Goal: Navigation & Orientation: Find specific page/section

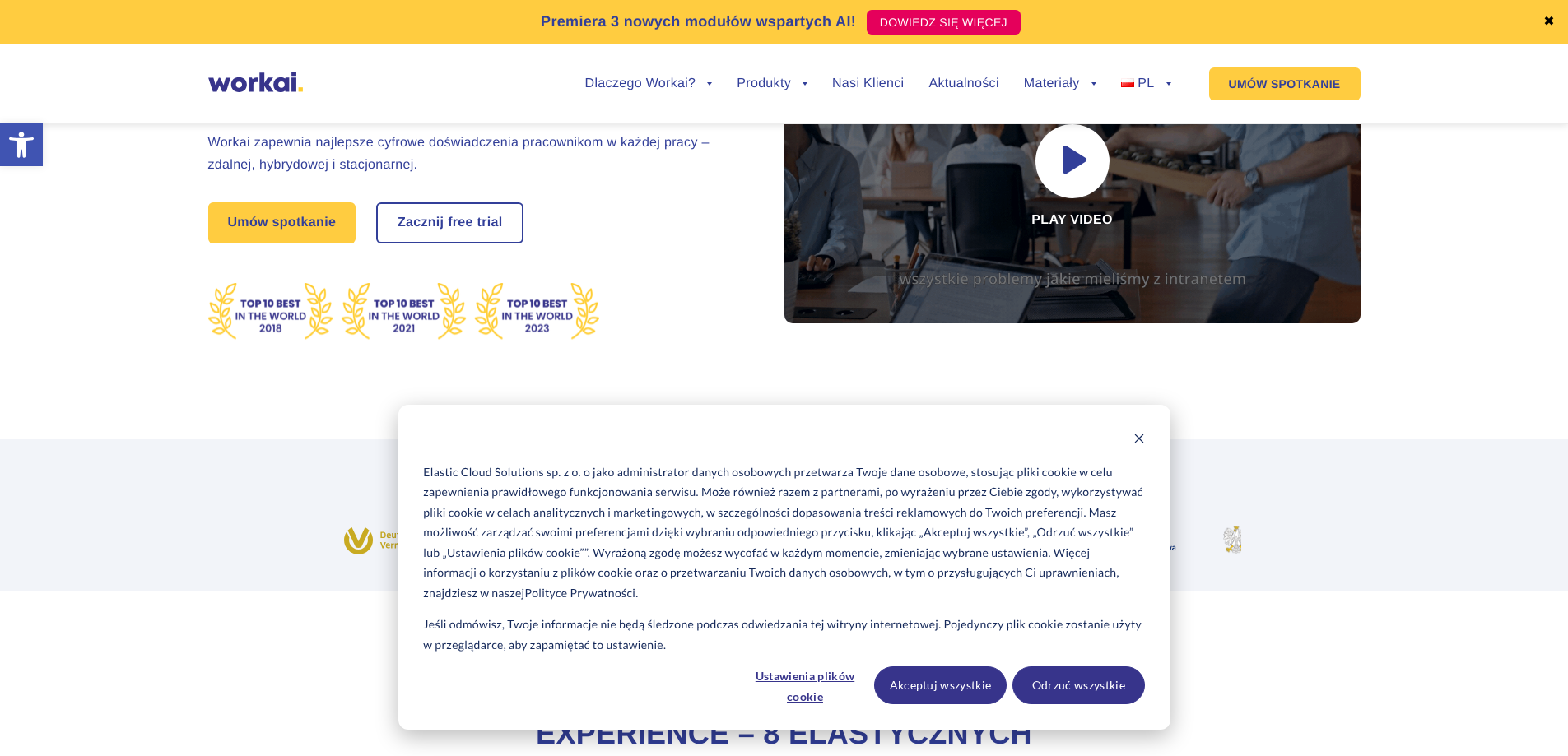
scroll to position [247, 0]
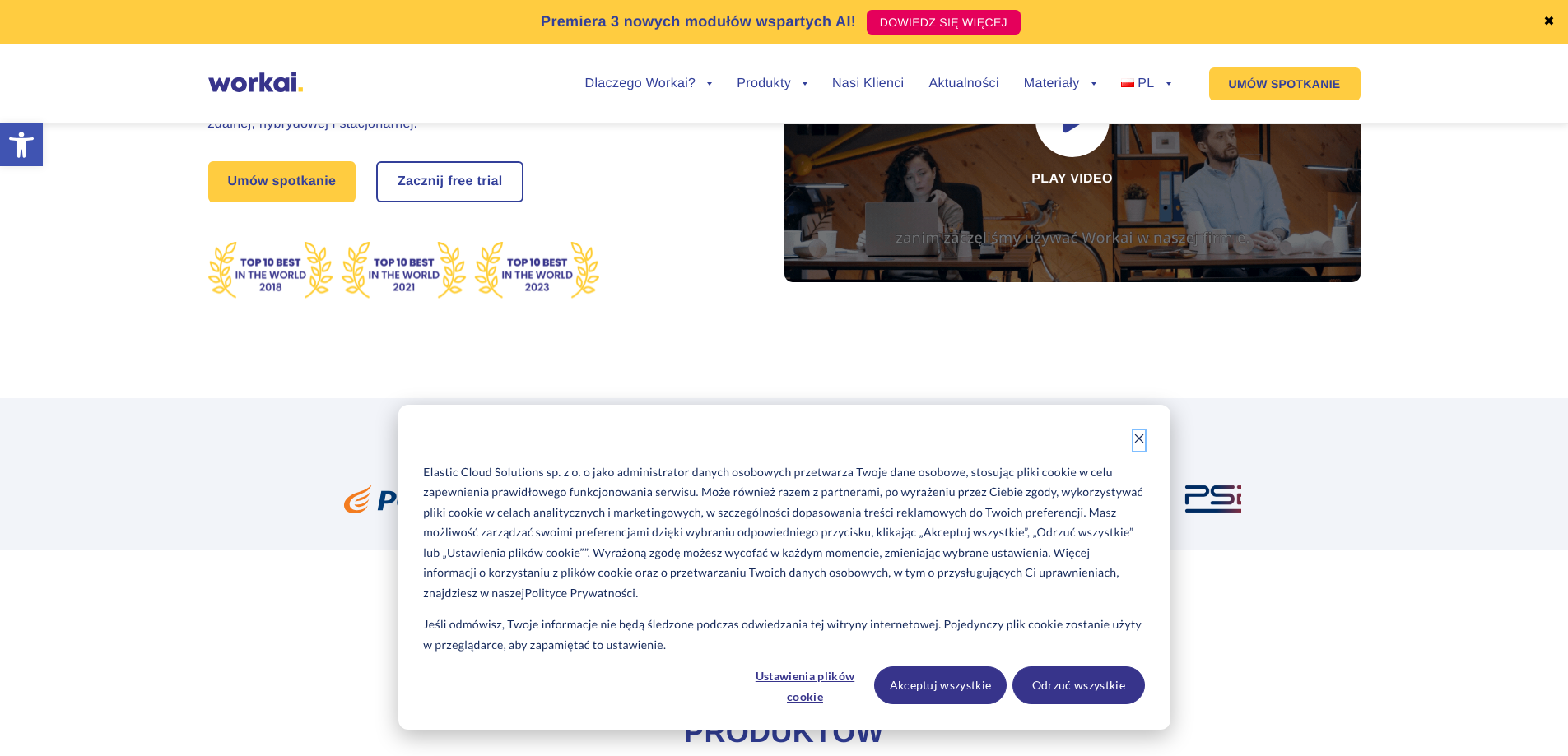
click at [1138, 434] on icon "Dismiss cookie banner" at bounding box center [1139, 439] width 12 height 12
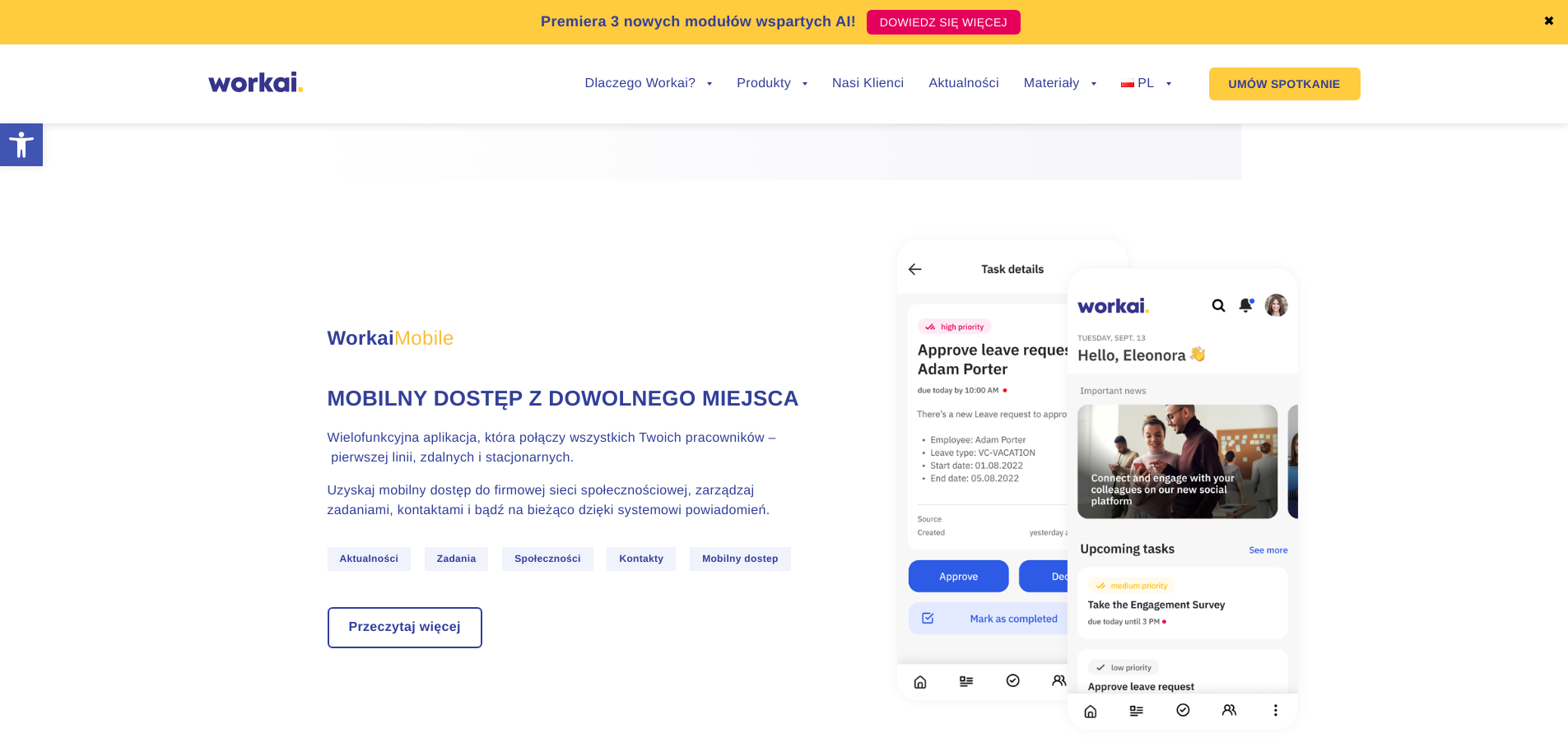
scroll to position [2716, 0]
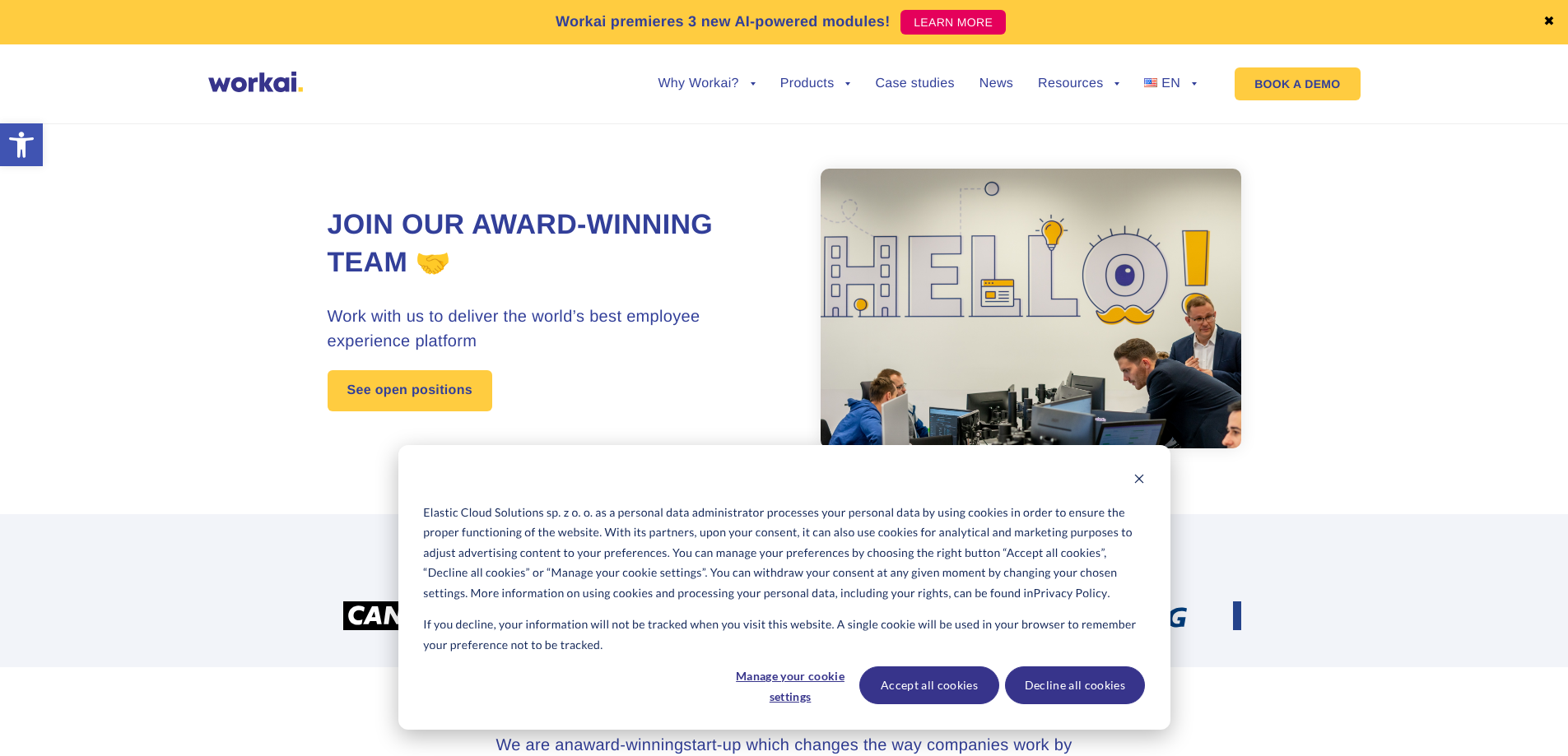
click at [1149, 477] on div "Elastic Cloud Solutions sp. z o. o. as a personal data administrator processes …" at bounding box center [784, 587] width 772 height 284
click at [1138, 480] on icon "Dismiss cookie banner" at bounding box center [1138, 479] width 9 height 9
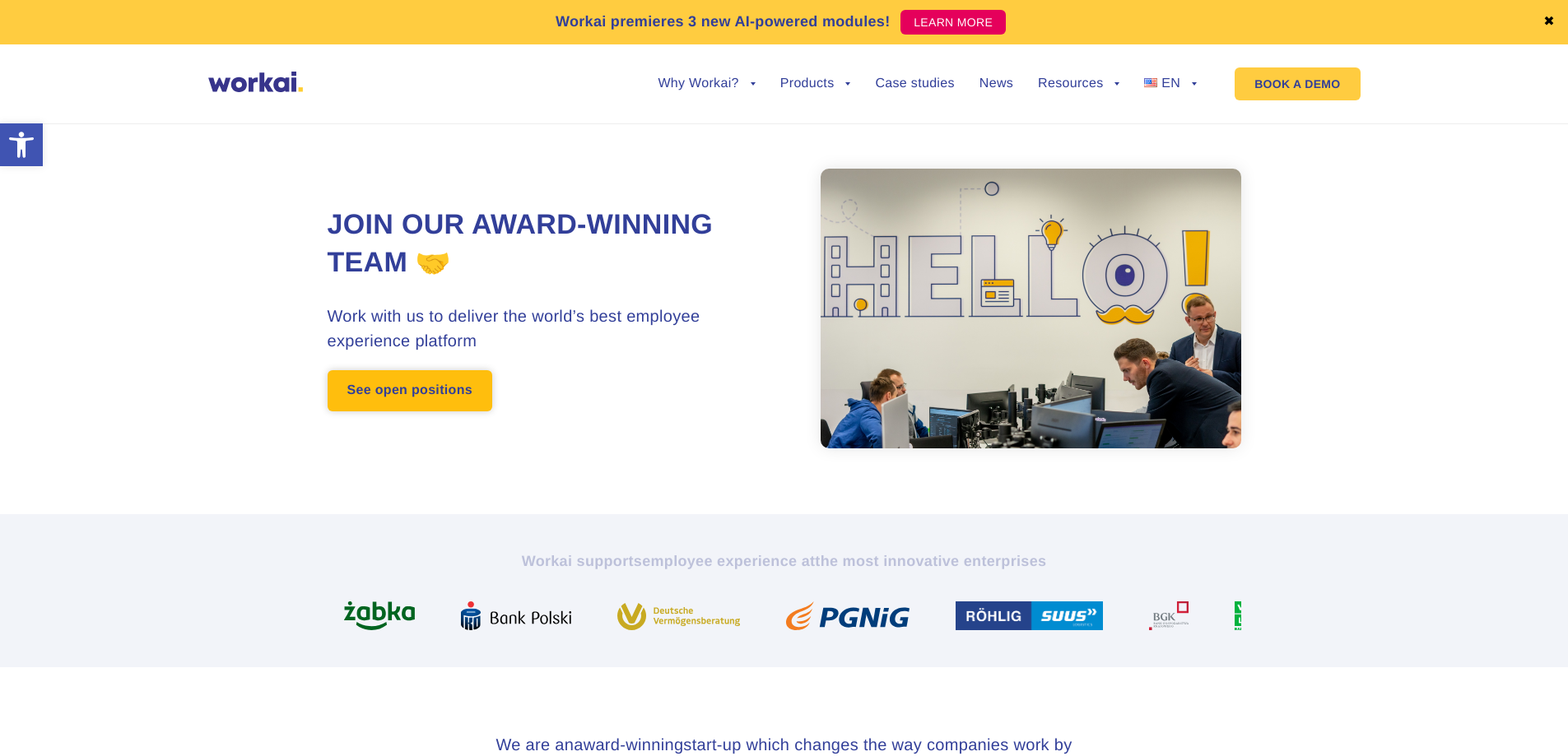
click at [456, 383] on link "See open positions" at bounding box center [409, 390] width 164 height 41
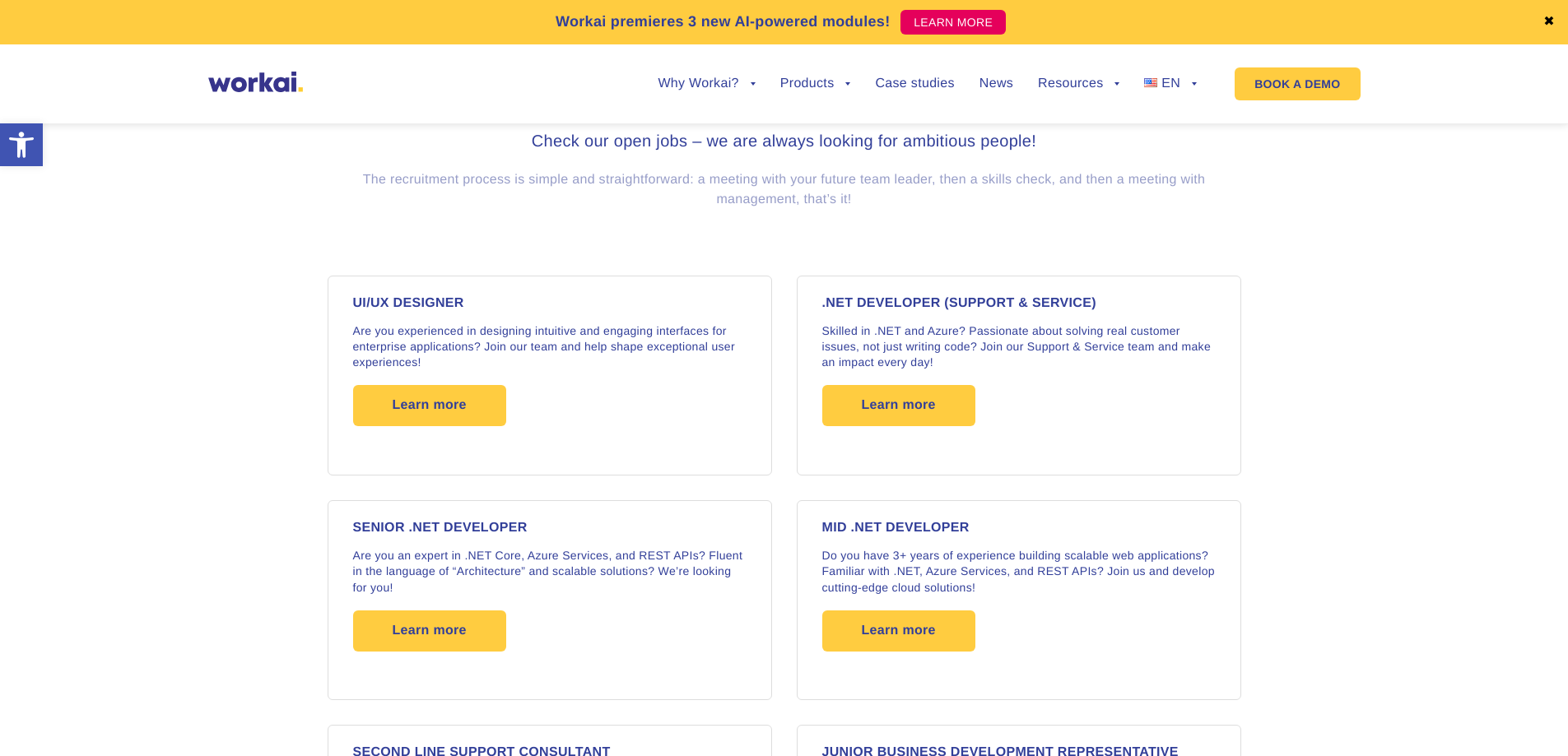
scroll to position [1150, 0]
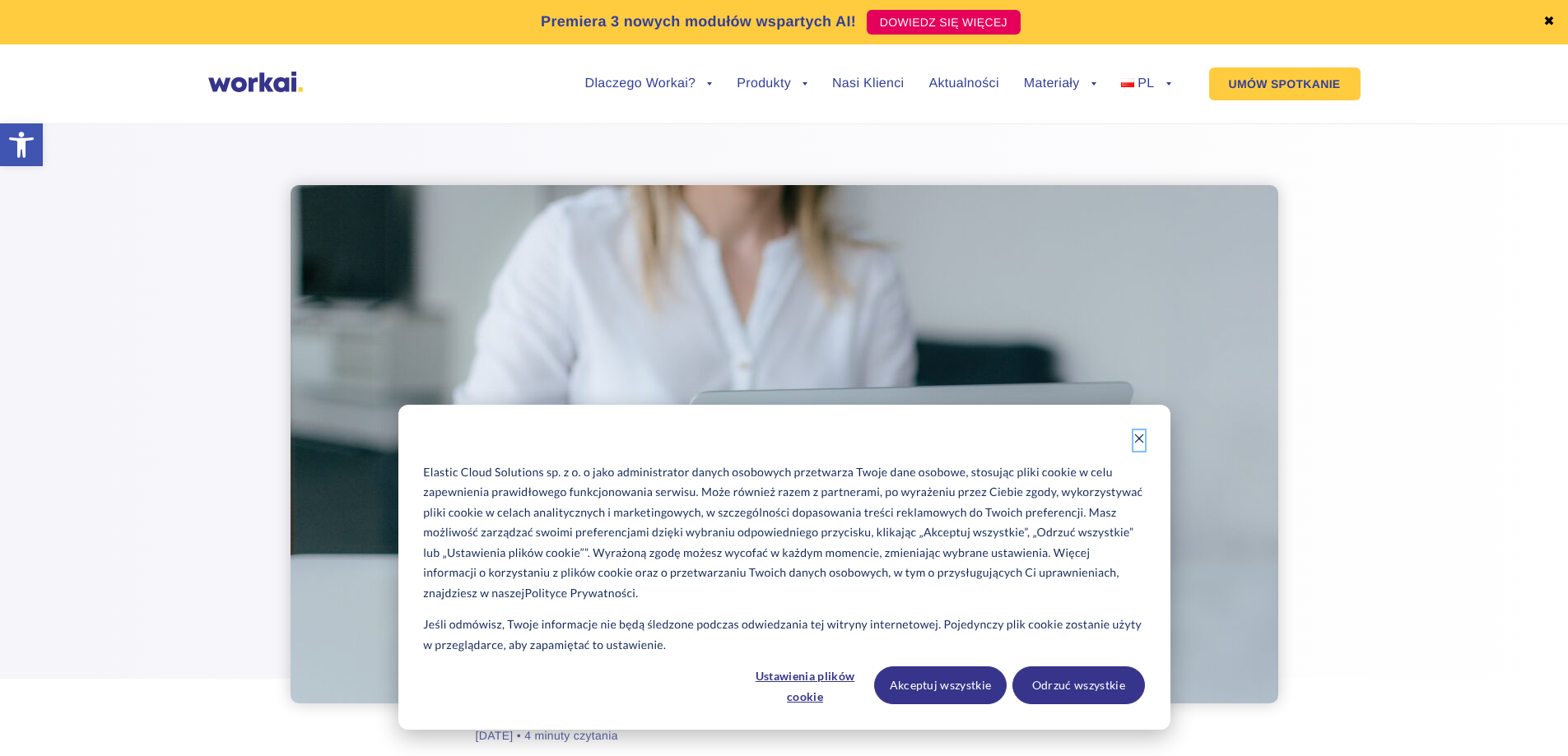
click at [1139, 437] on icon "Dismiss cookie banner" at bounding box center [1139, 439] width 12 height 12
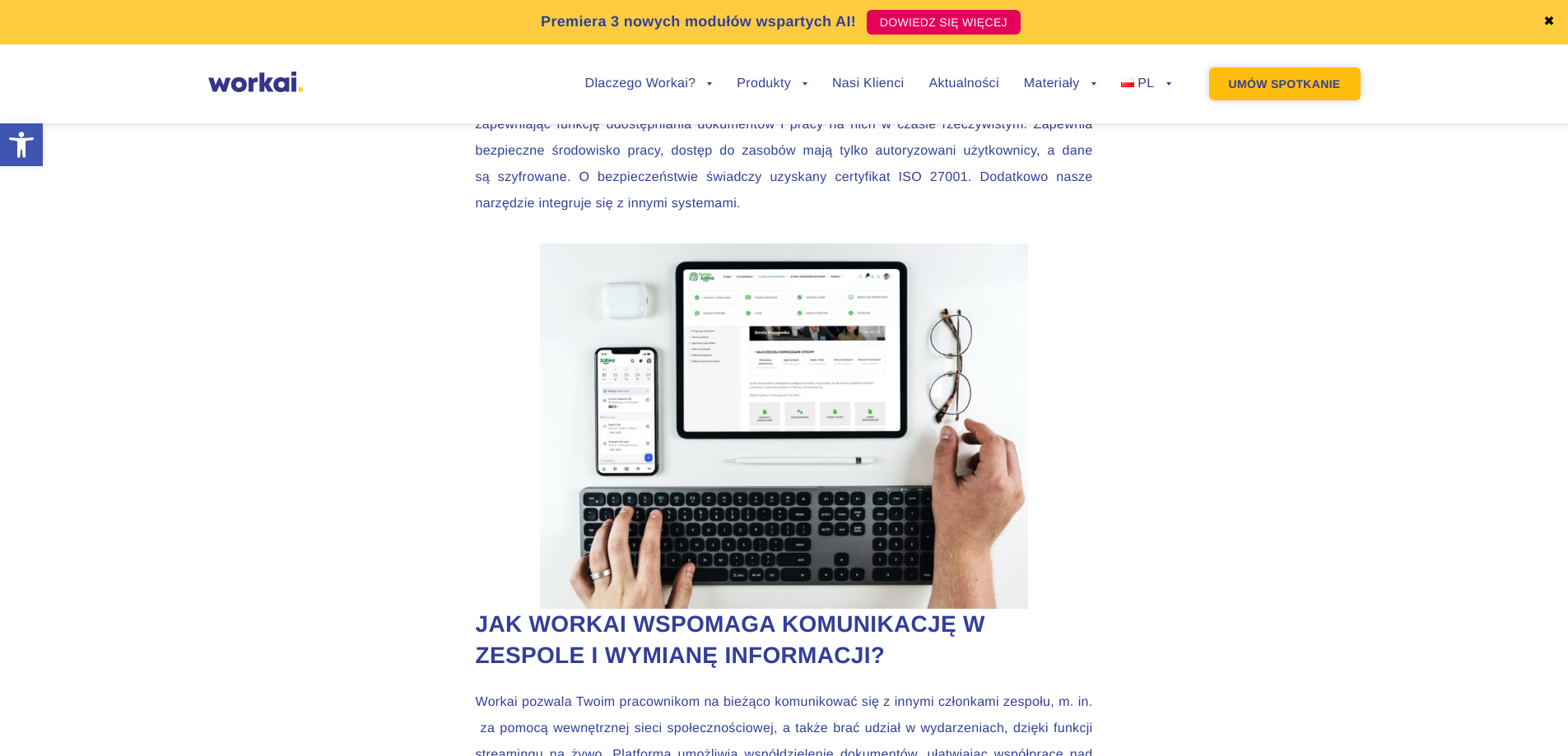
scroll to position [1316, 0]
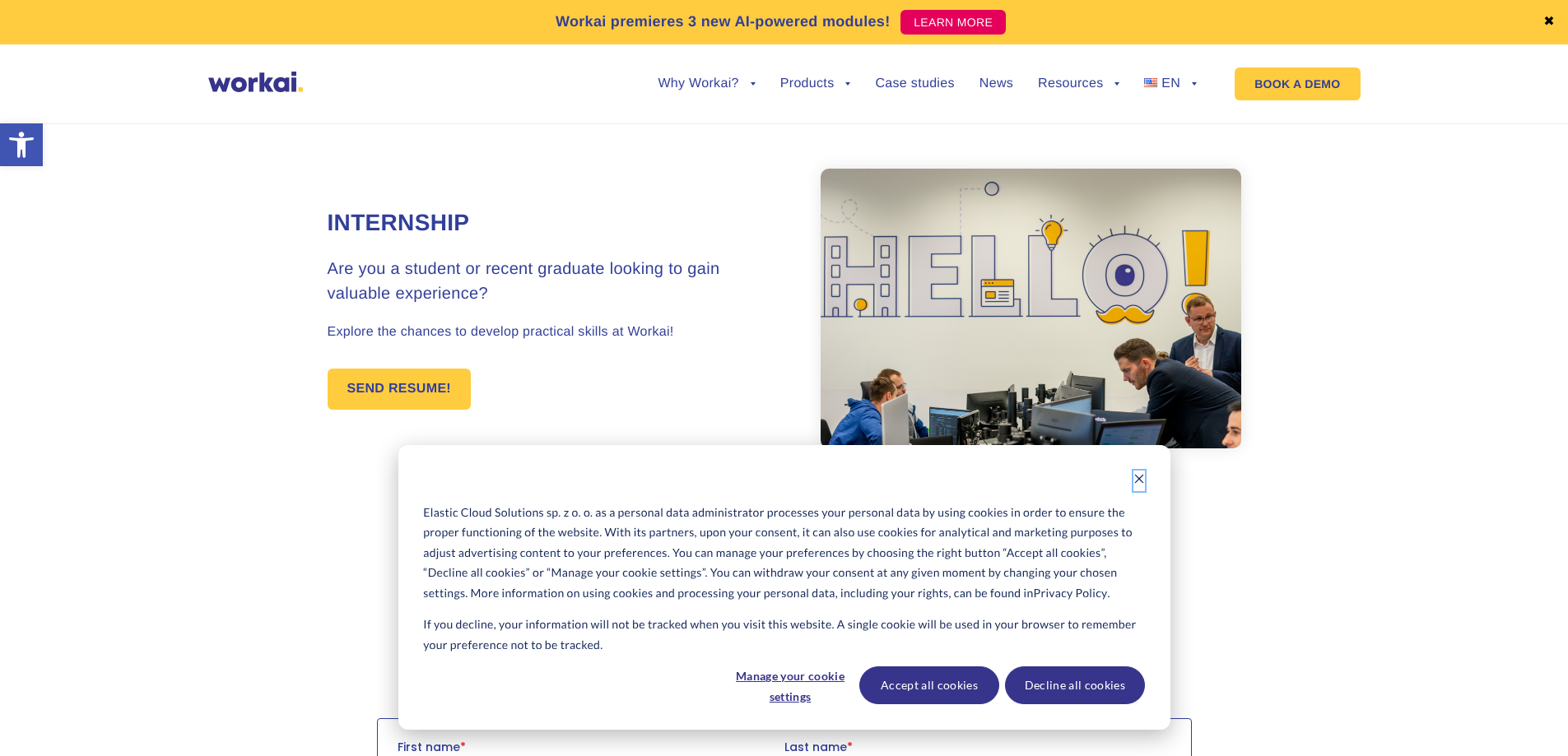
click at [1139, 482] on icon "Dismiss cookie banner" at bounding box center [1139, 479] width 12 height 12
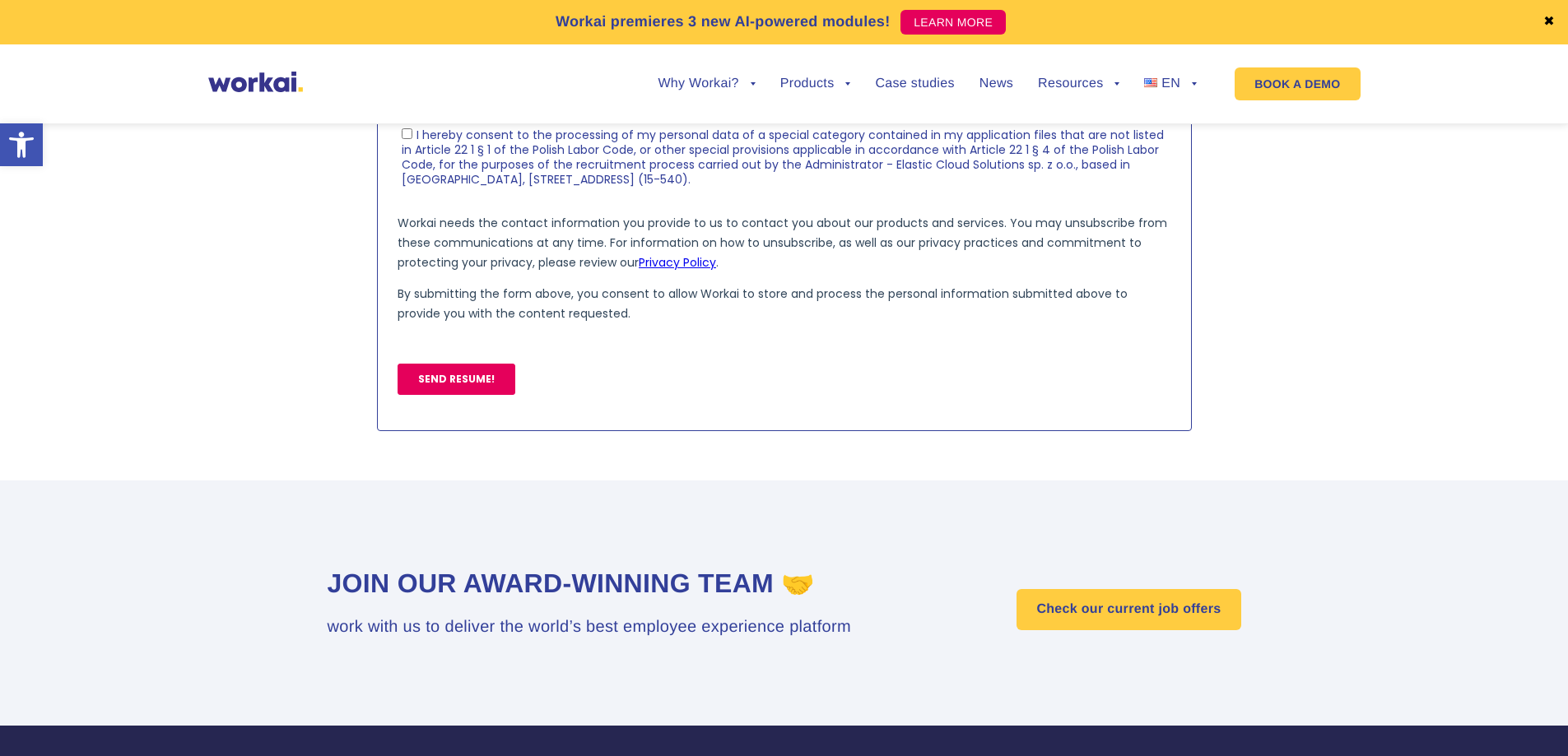
scroll to position [1152, 0]
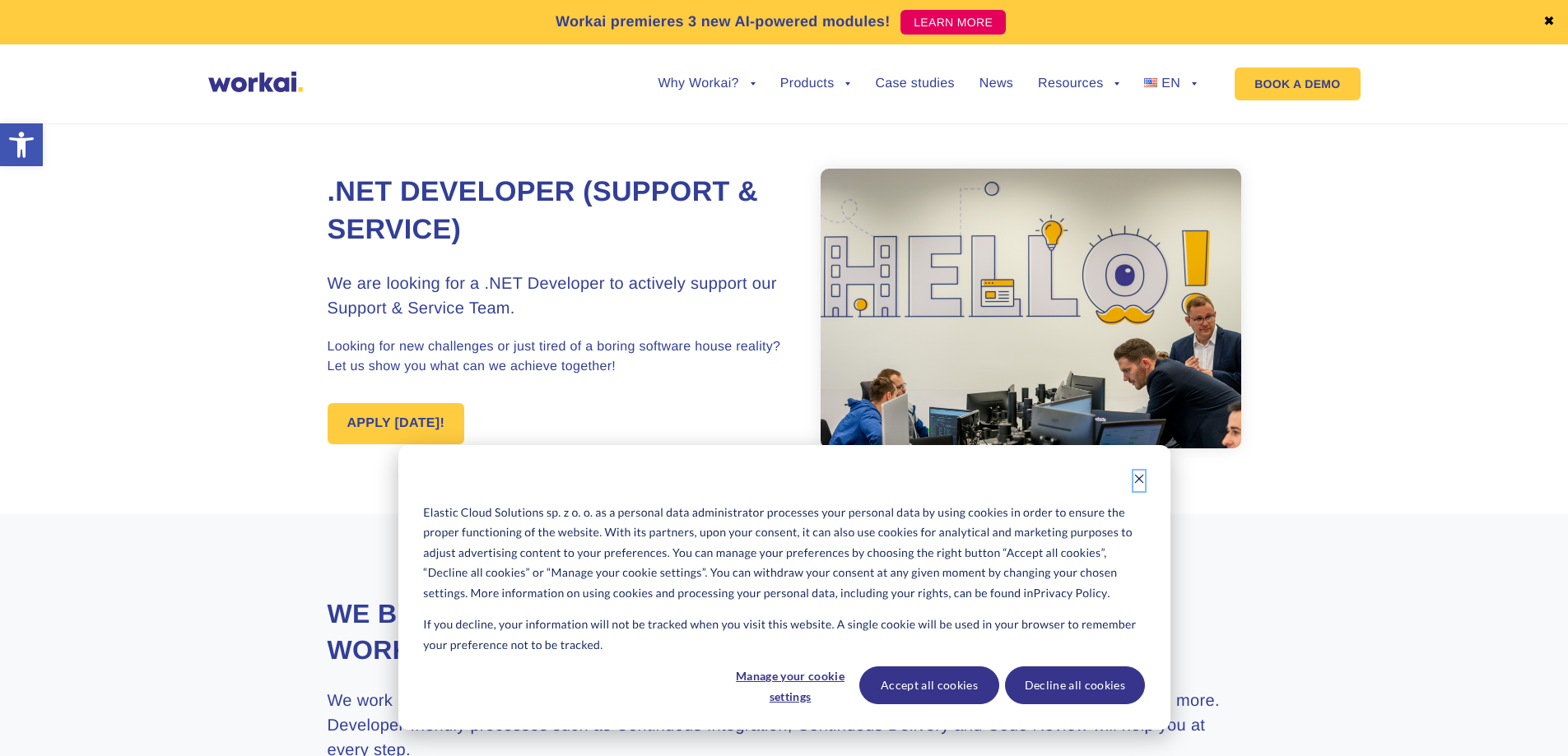
click at [1142, 477] on icon "Dismiss cookie banner" at bounding box center [1139, 479] width 12 height 12
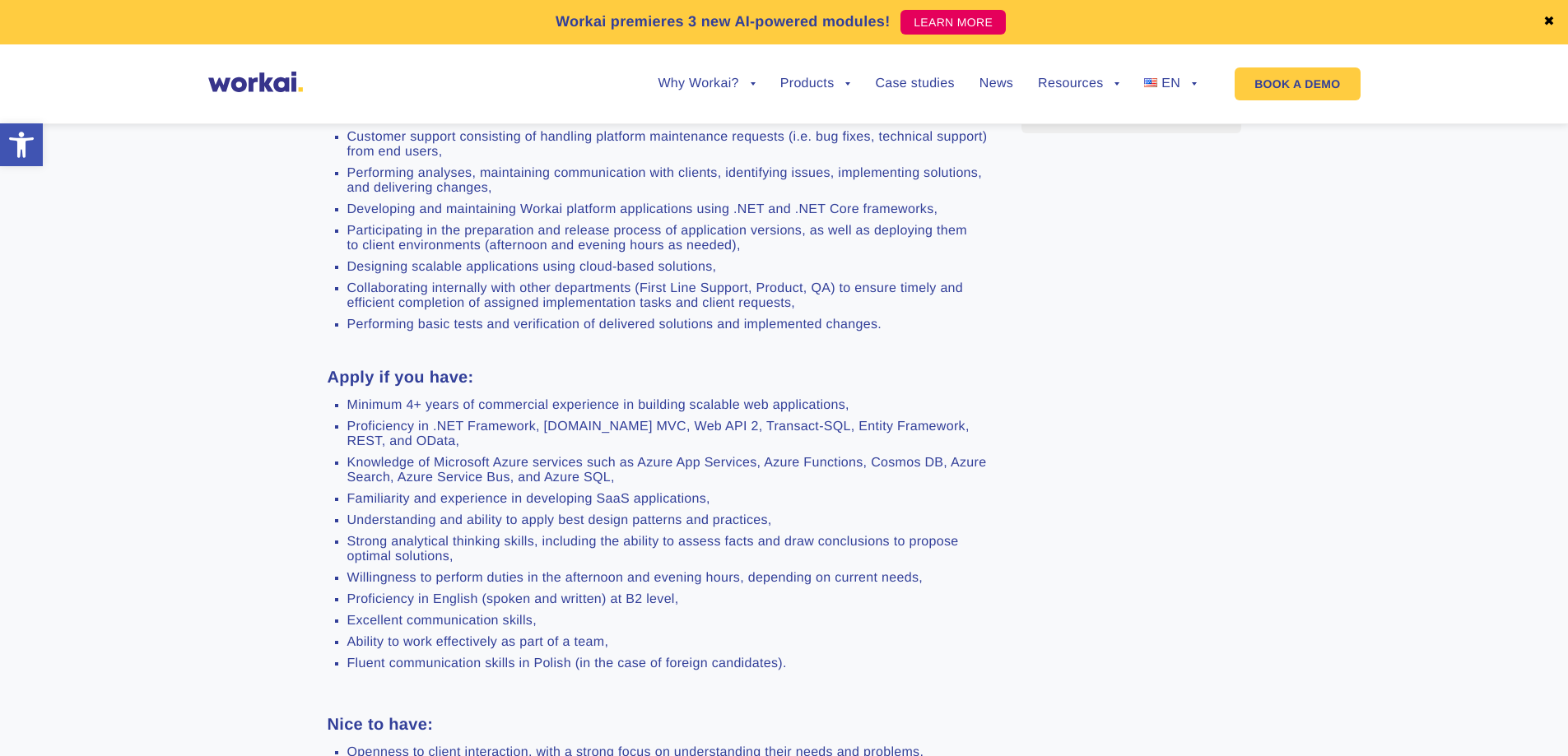
scroll to position [823, 0]
